Goal: Task Accomplishment & Management: Use online tool/utility

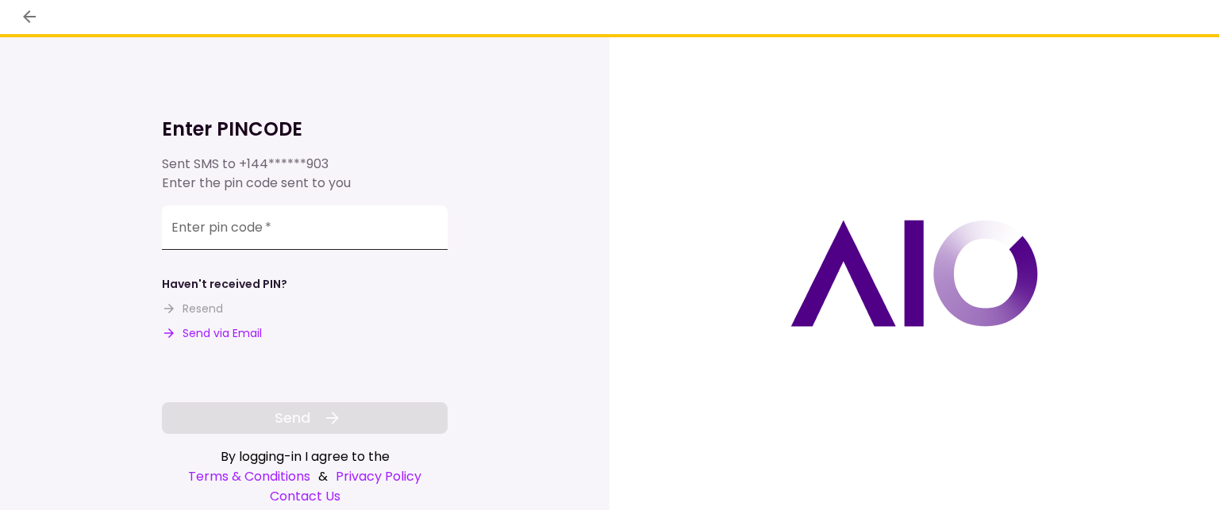
click at [196, 231] on input "Enter pin code   *" at bounding box center [305, 228] width 286 height 44
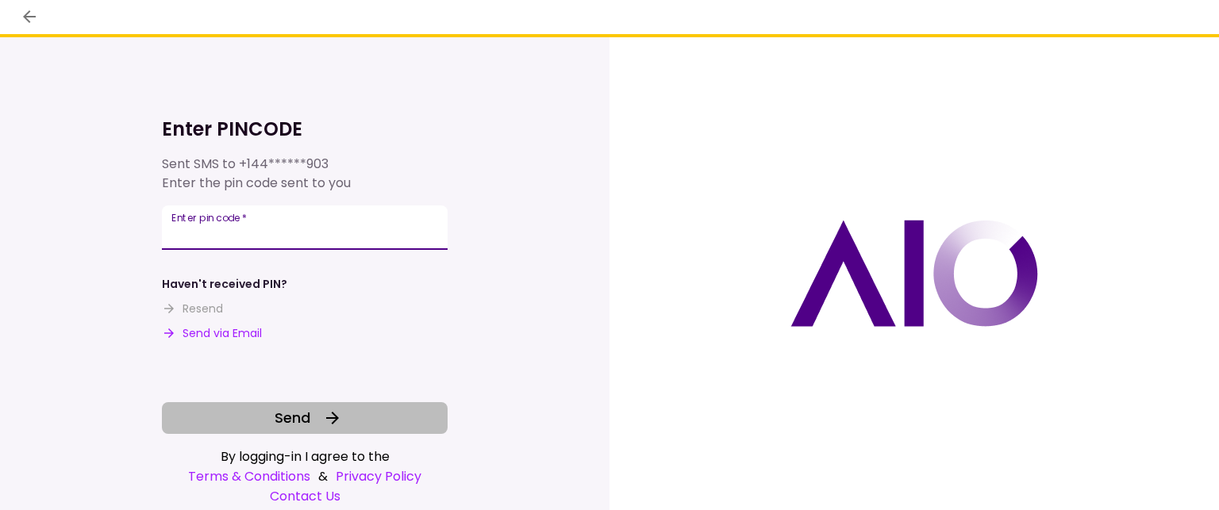
type input "******"
click at [286, 408] on span "Send" at bounding box center [293, 417] width 36 height 21
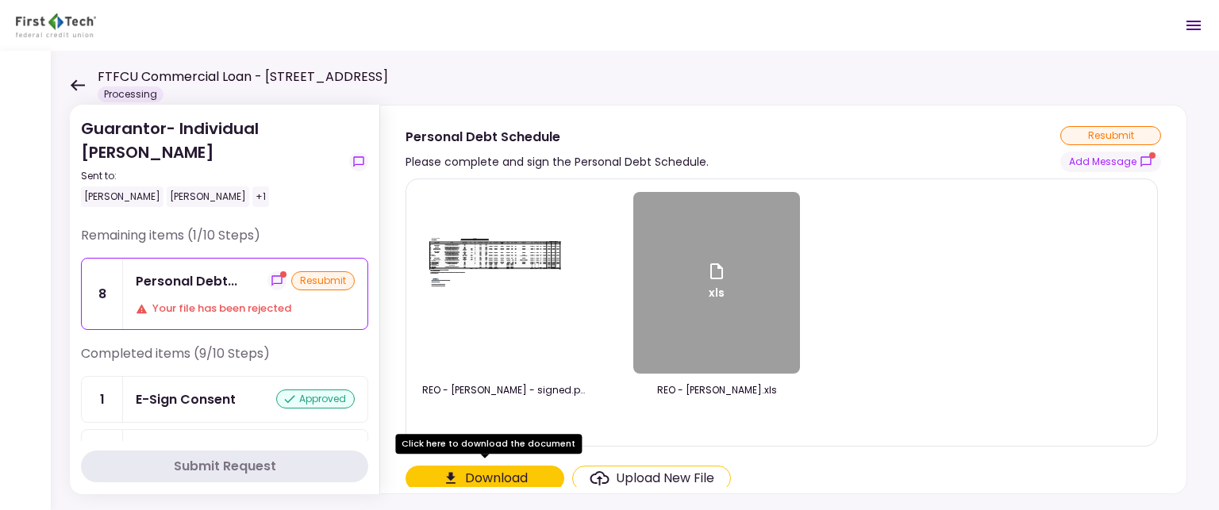
scroll to position [3, 0]
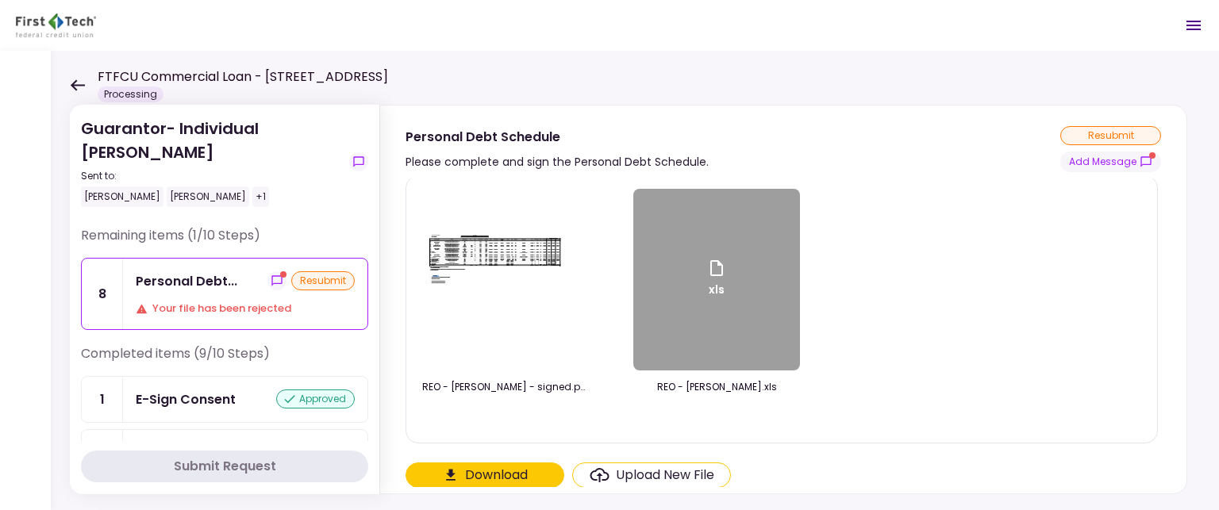
click at [311, 282] on div "resubmit" at bounding box center [322, 280] width 63 height 19
click at [483, 475] on button "Download" at bounding box center [485, 475] width 159 height 25
